Goal: Task Accomplishment & Management: Use online tool/utility

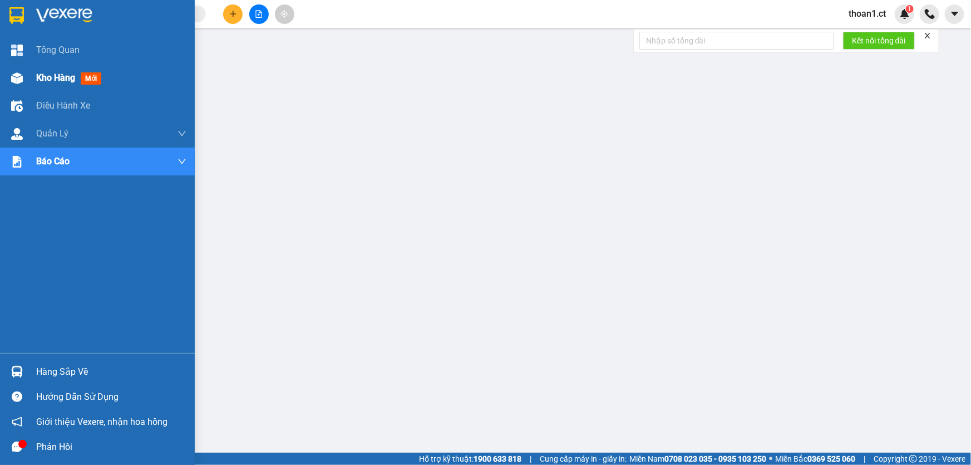
click at [97, 76] on span "mới" at bounding box center [91, 78] width 21 height 12
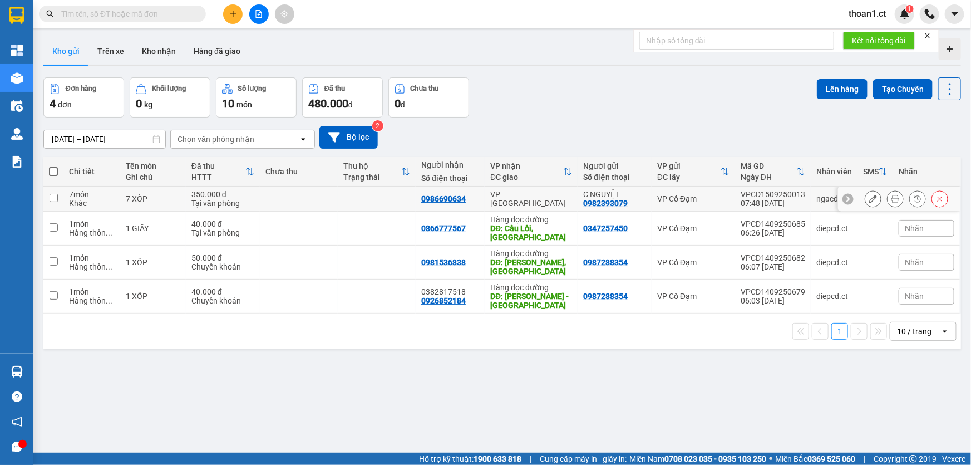
click at [52, 199] on input "checkbox" at bounding box center [54, 198] width 8 height 8
checkbox input "true"
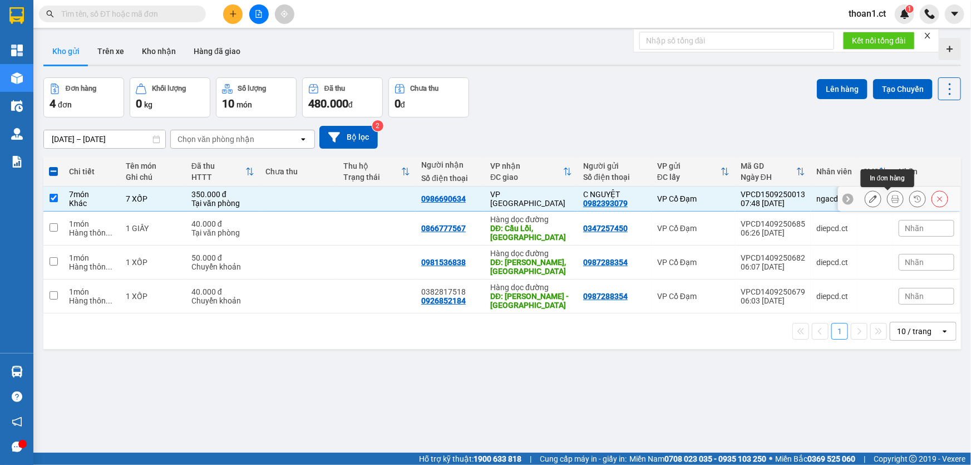
click at [892, 195] on icon at bounding box center [896, 199] width 8 height 8
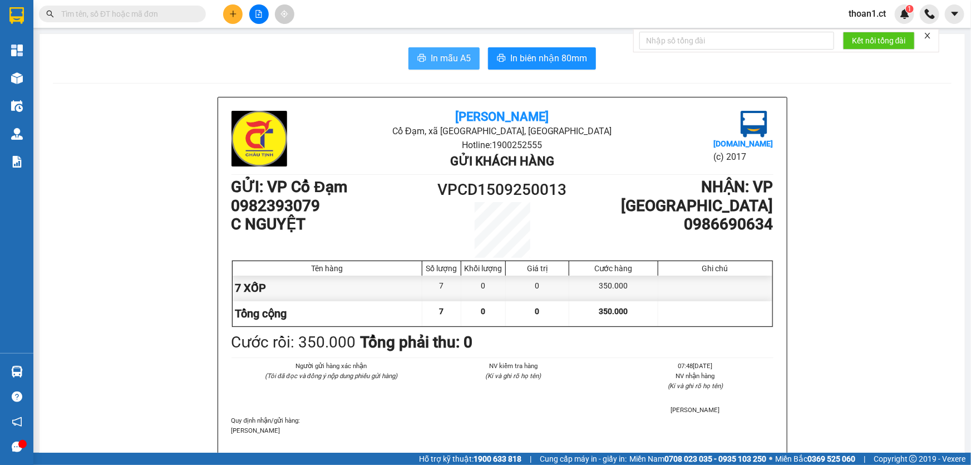
click at [447, 56] on span "In mẫu A5" at bounding box center [451, 58] width 40 height 14
click at [431, 57] on span "In mẫu A5" at bounding box center [451, 58] width 40 height 14
click at [438, 57] on span "In mẫu A5" at bounding box center [451, 58] width 40 height 14
click at [463, 58] on span "In mẫu A5" at bounding box center [451, 58] width 40 height 14
